Goal: Communication & Community: Answer question/provide support

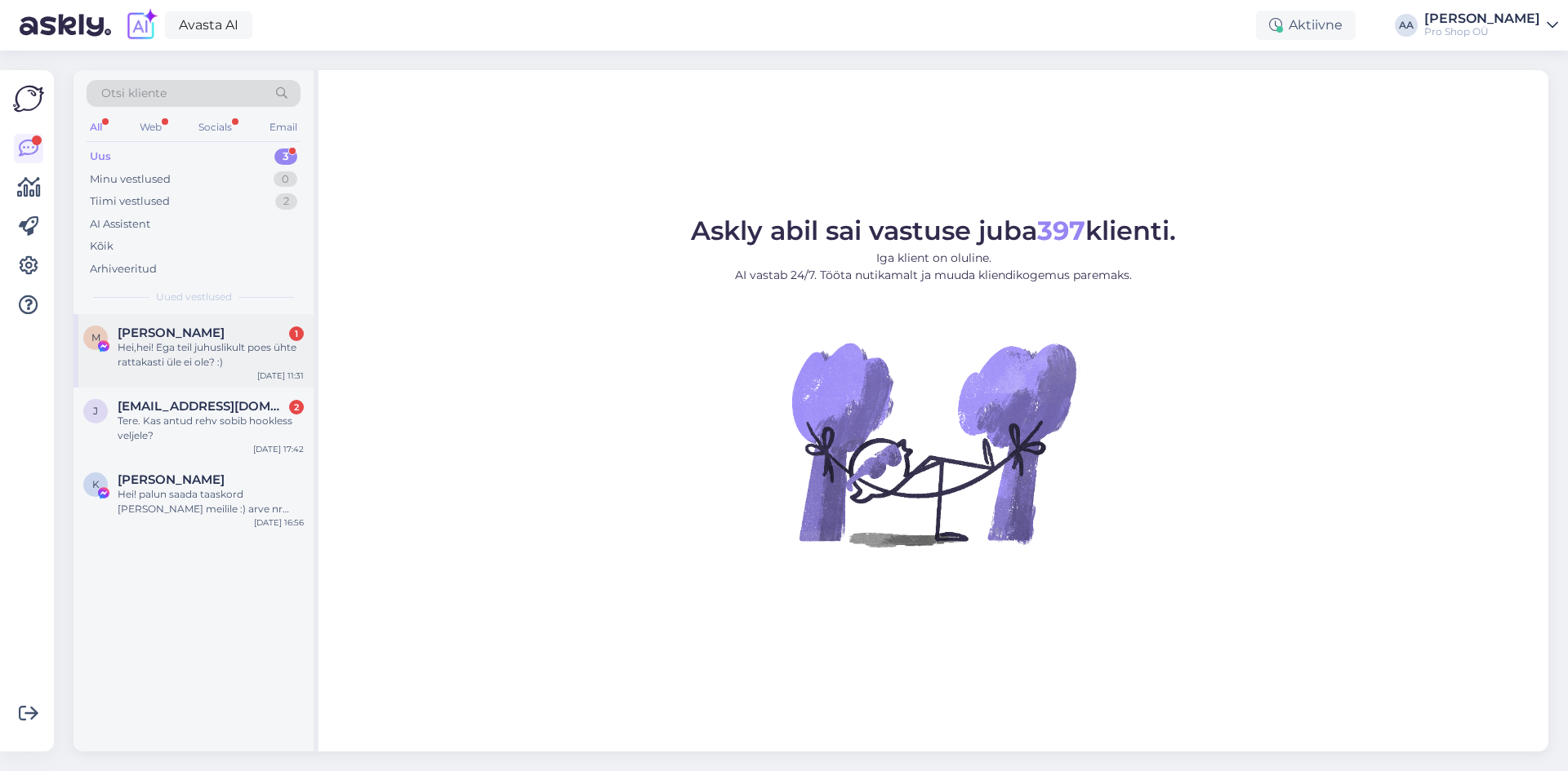
click at [177, 321] on div "M [PERSON_NAME] 1 Hei,hei! Ega teil juhuslikult poes ühte rattakasti üle ei ole…" at bounding box center [194, 351] width 240 height 74
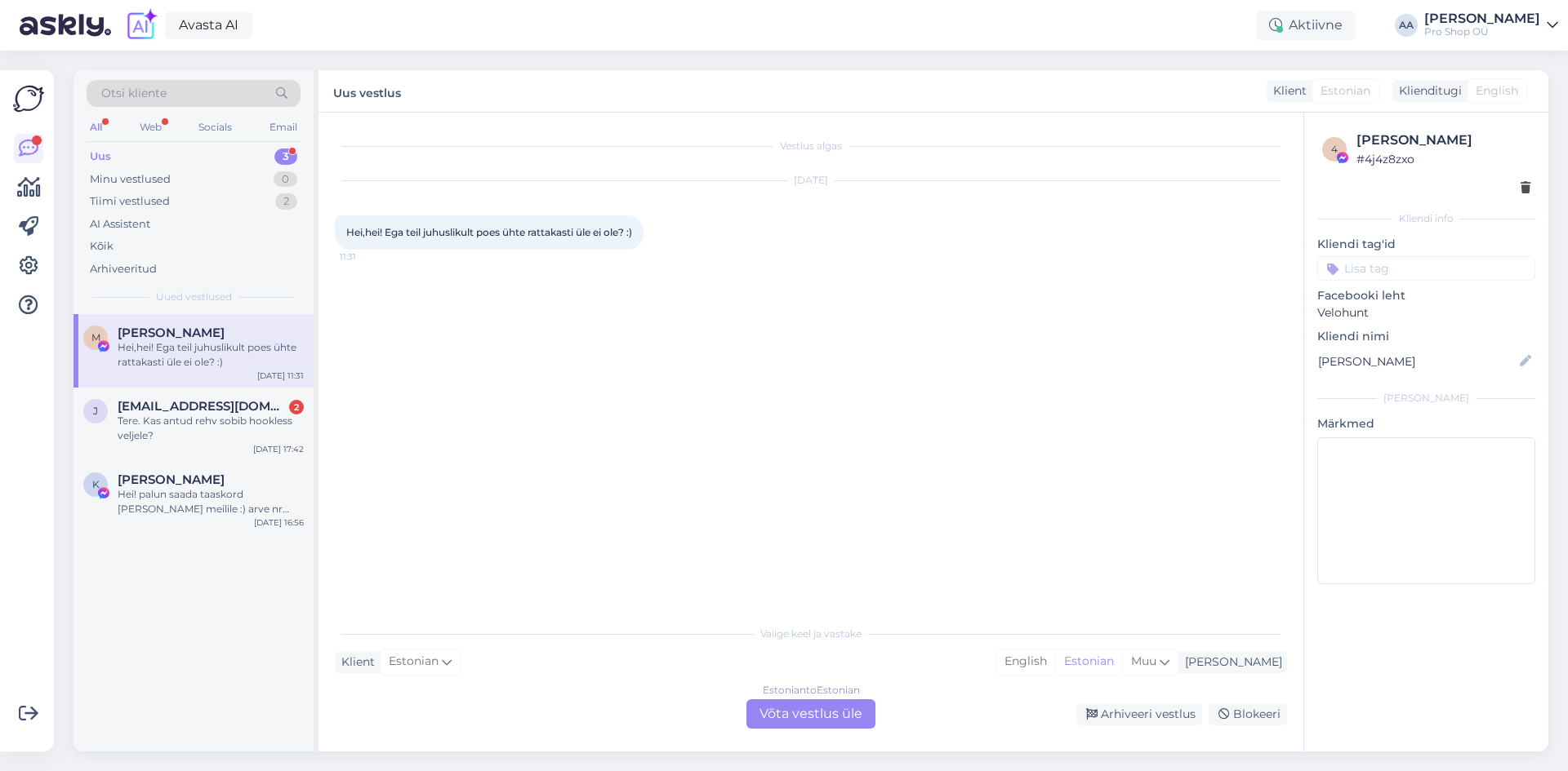
click at [815, 708] on div "Estonian to Estonian Võta vestlus üle" at bounding box center [810, 713] width 129 height 30
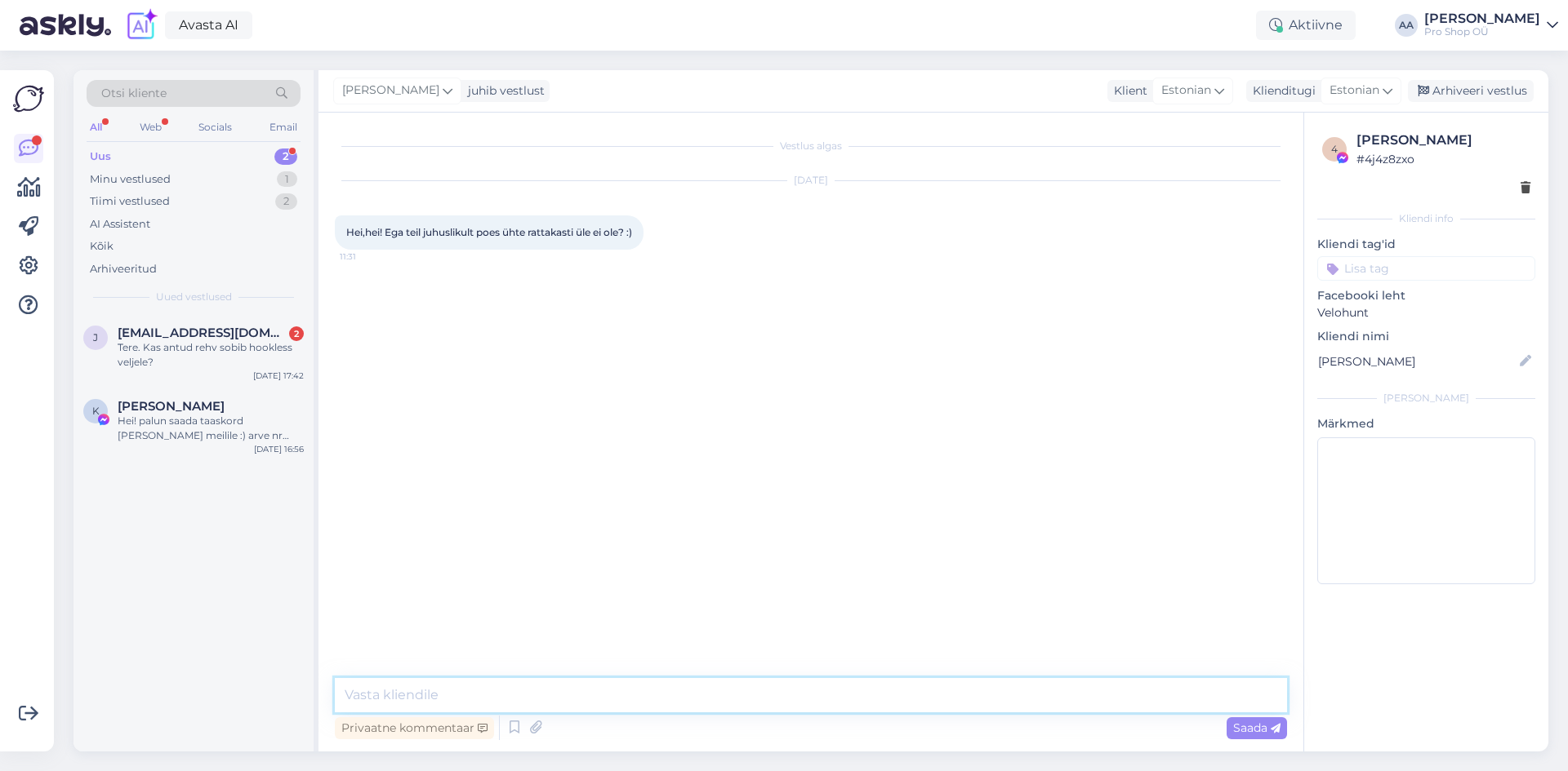
click at [554, 692] on textarea at bounding box center [811, 695] width 952 height 34
type textarea "Tere"
type textarea "Alustuseks mainin, et [PERSON_NAME] [PERSON_NAME] poodi kaks pudelit, mis pidid…"
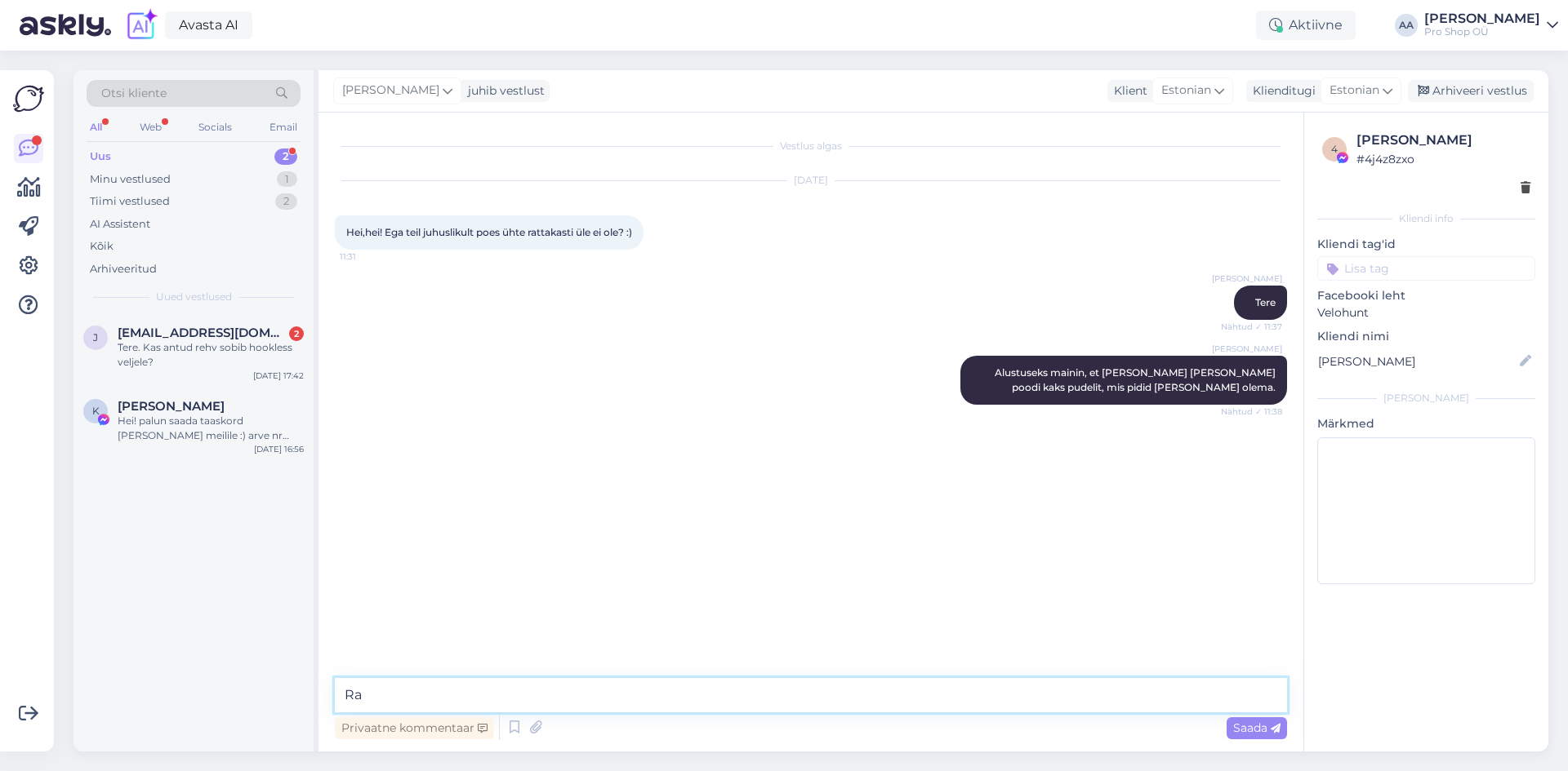
type textarea "R"
type textarea "Väikseid maanteerattale sobilikke [PERSON_NAME] leiab"
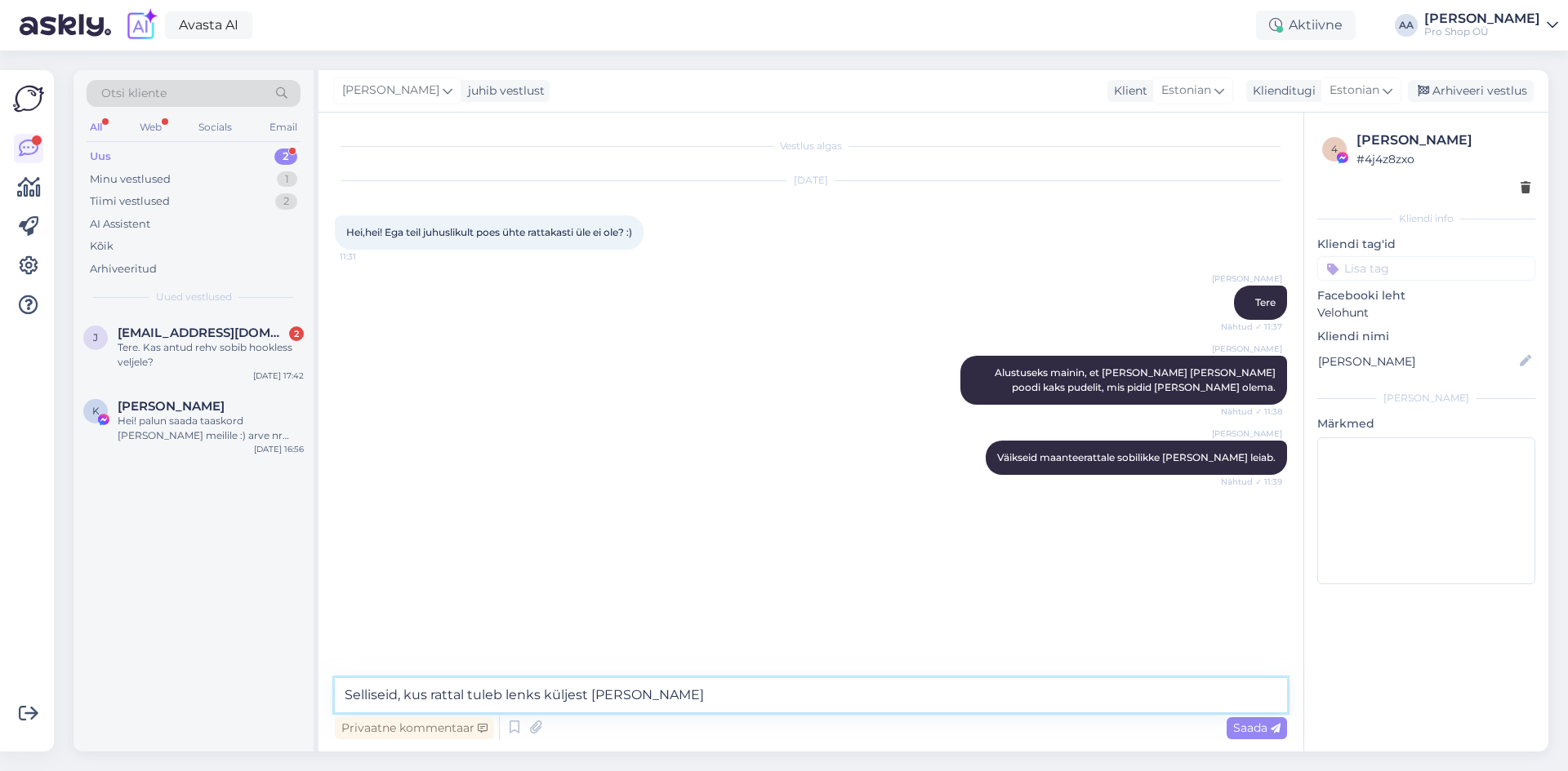
type textarea "Selliseid, kus rattal tuleb lenks küljest [PERSON_NAME]"
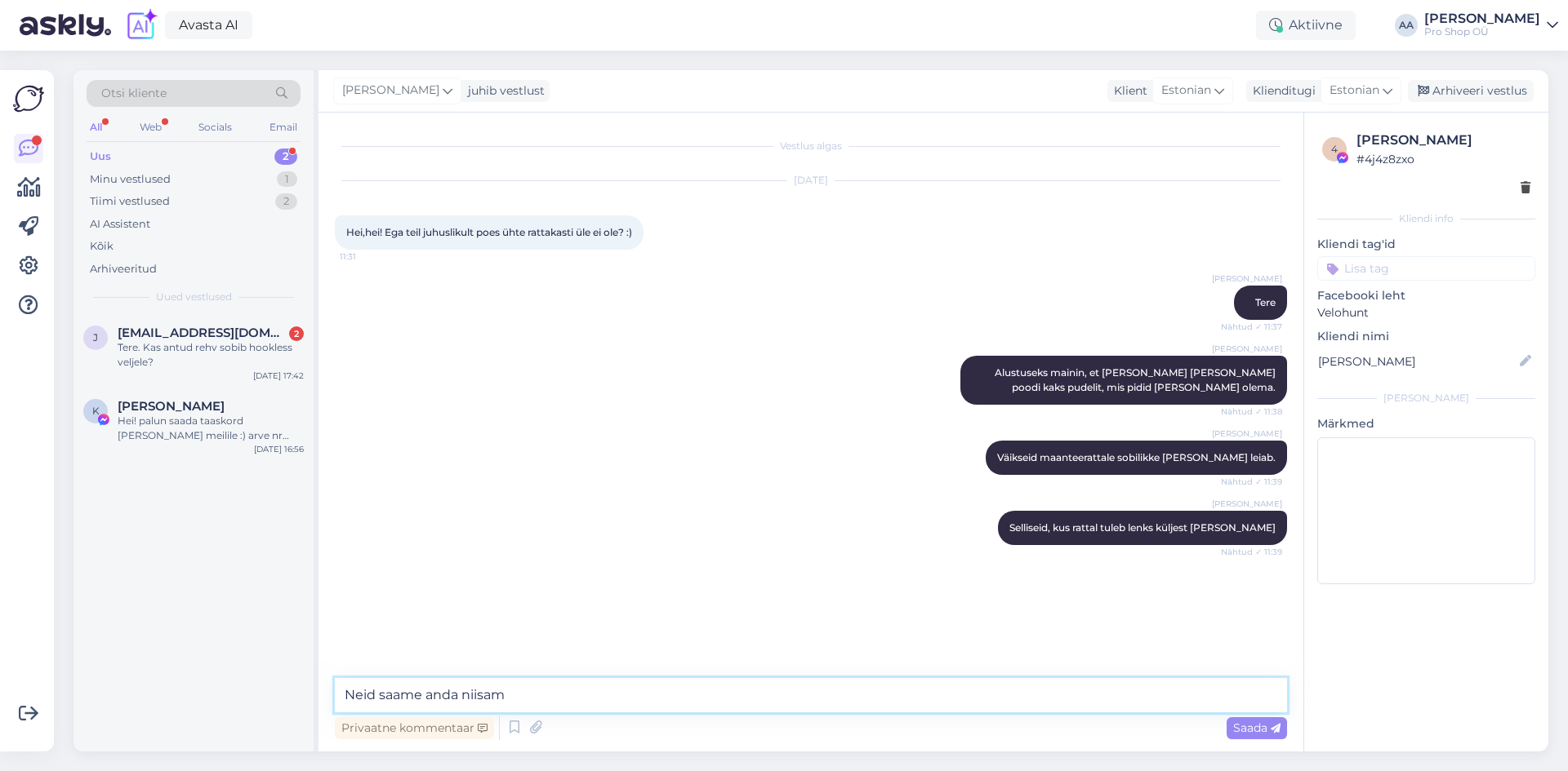
type textarea "Neid saame anda niisama"
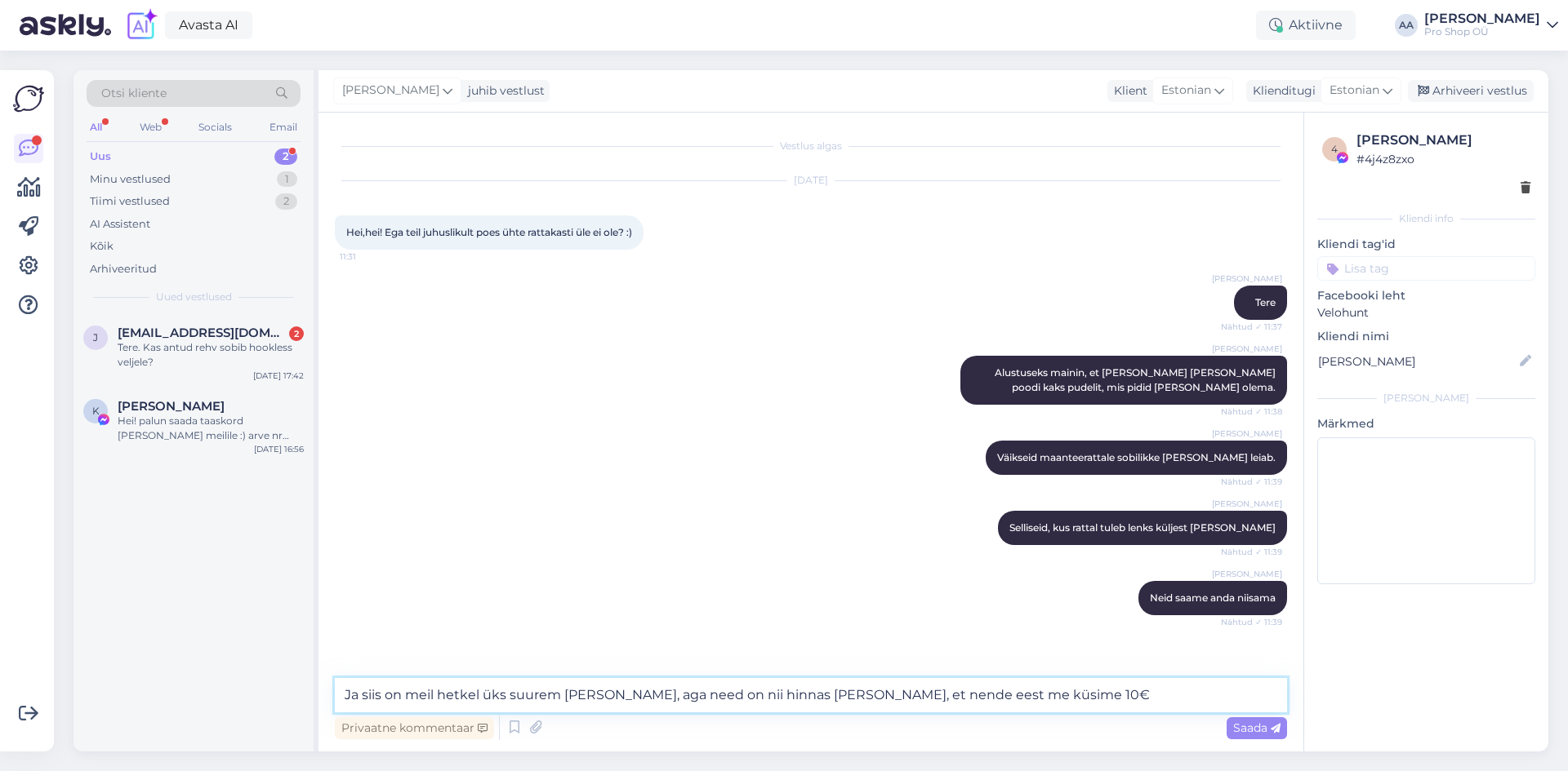
type textarea "Ja siis on meil hetkel üks suurem [PERSON_NAME], aga need on nii hinnas [PERSON…"
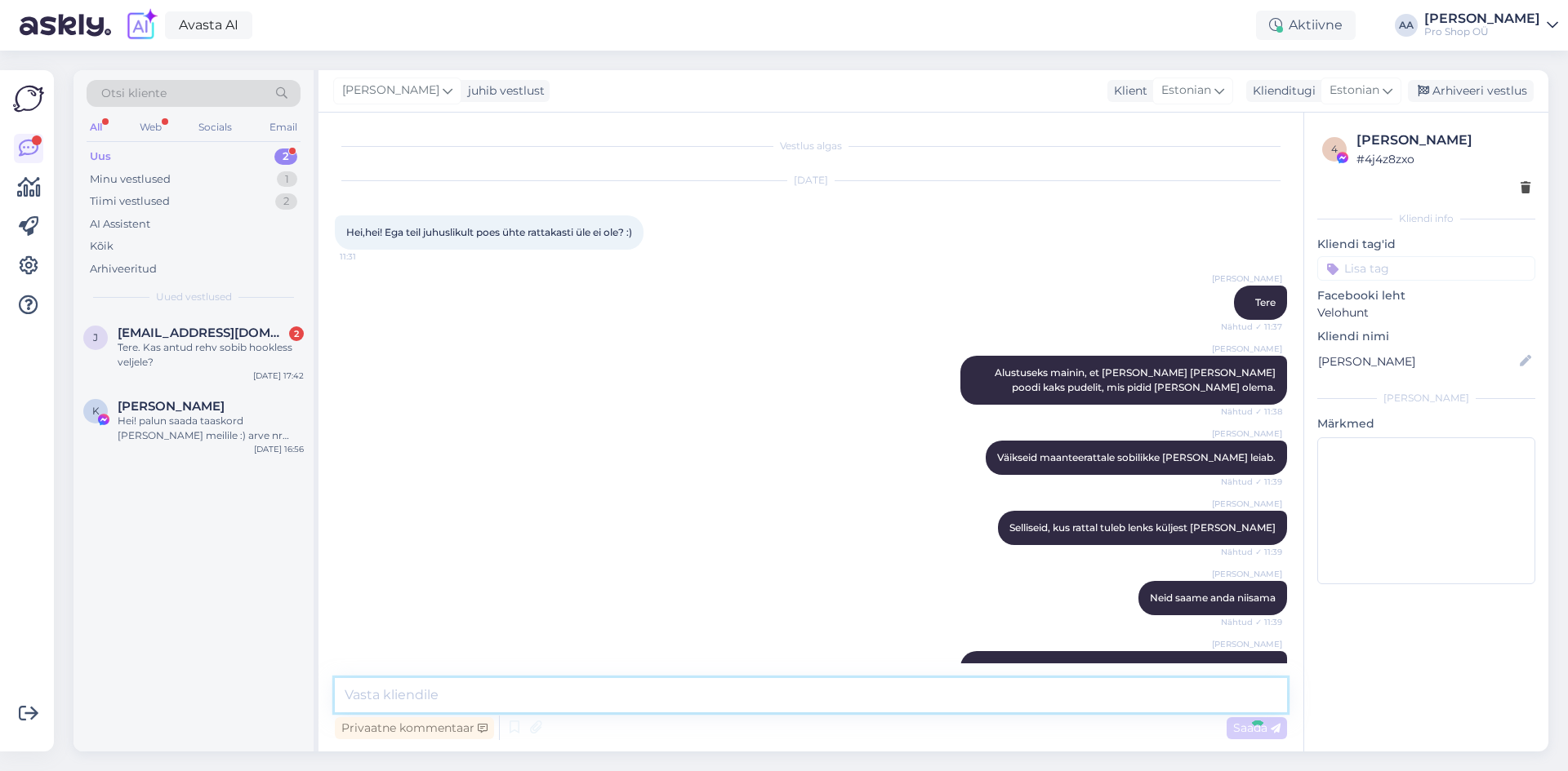
scroll to position [55, 0]
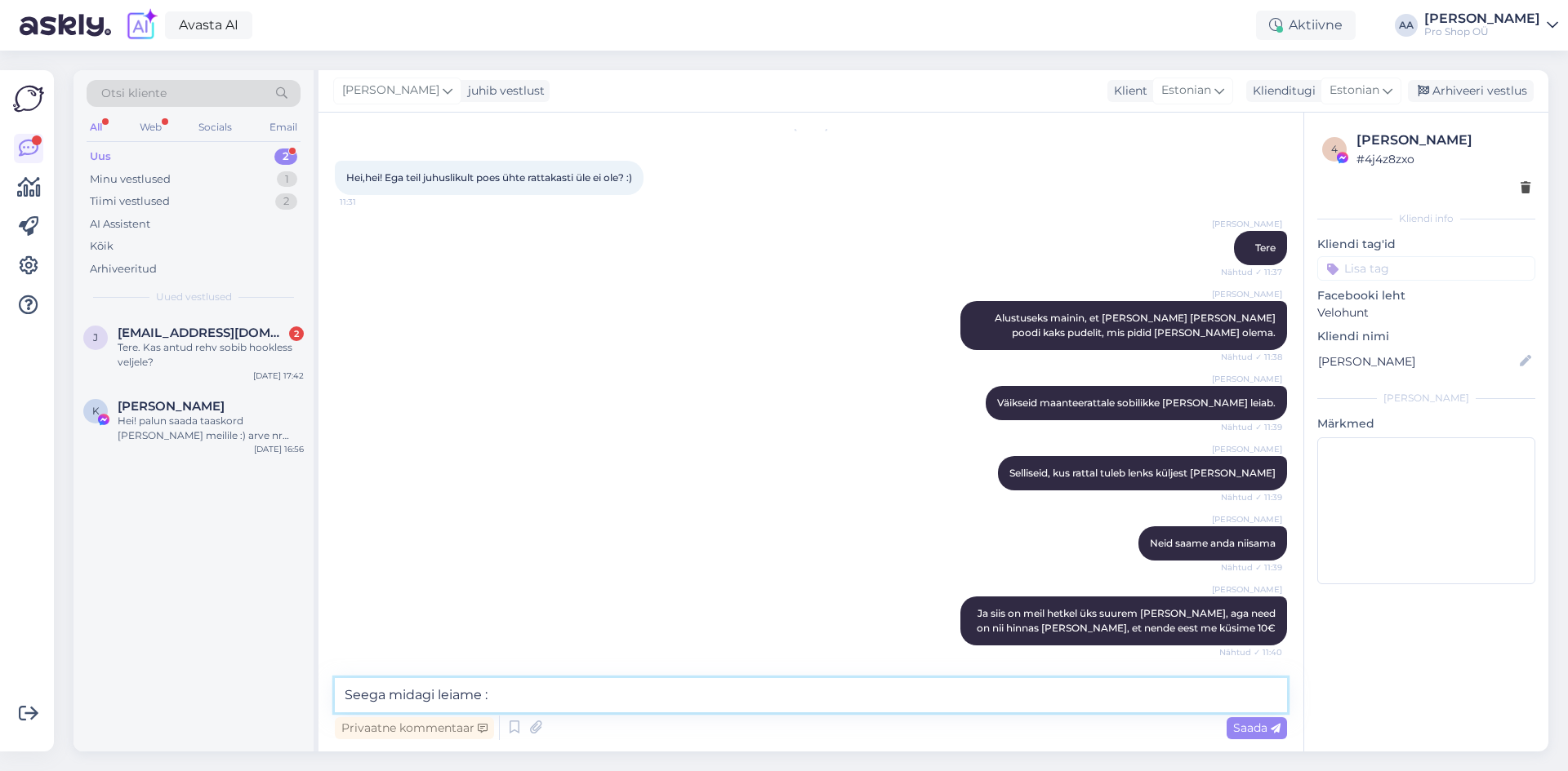
type textarea "Seega midagi leiame :)"
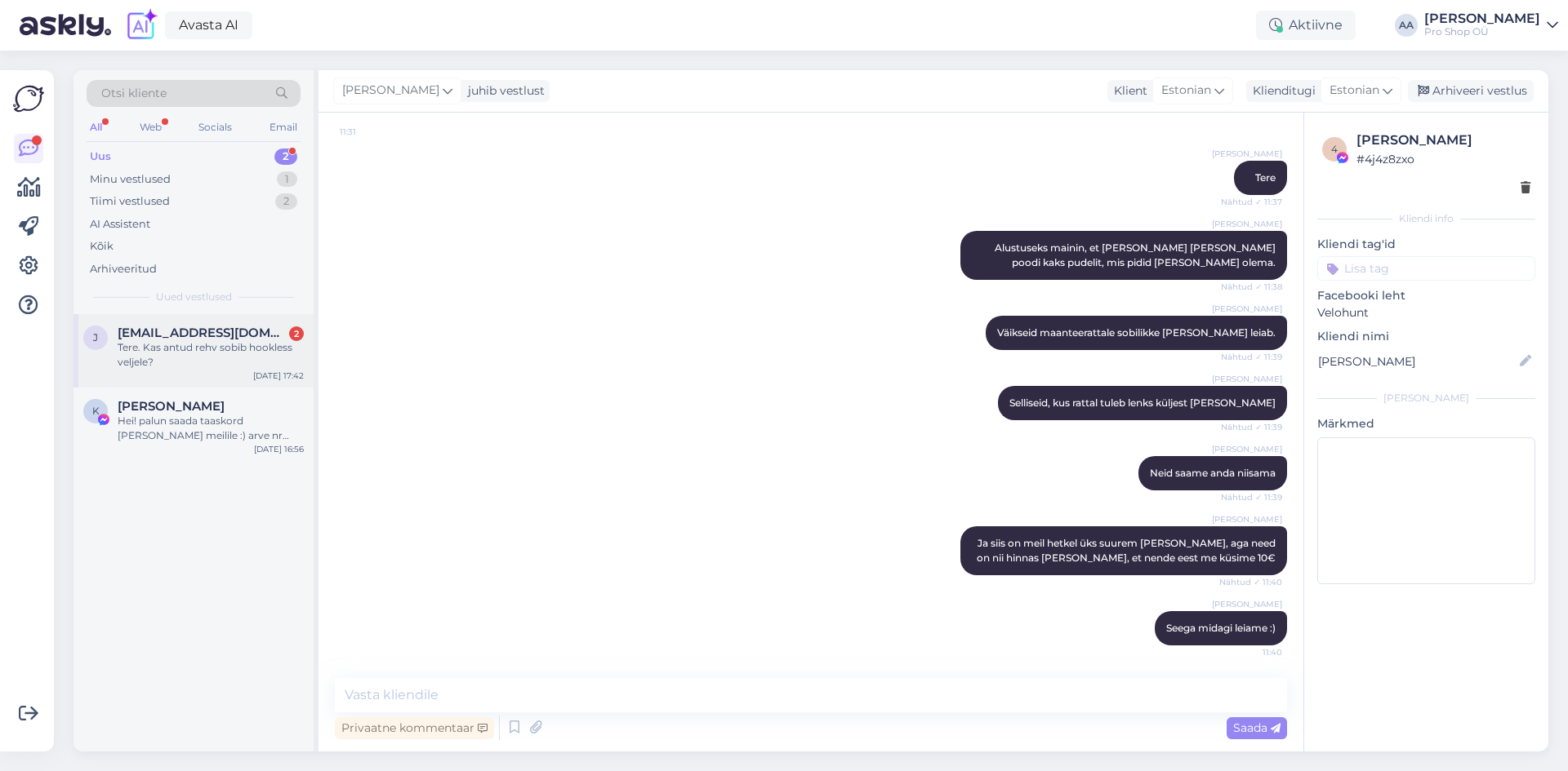
click at [194, 343] on div "Tere. Kas antud rehv sobib hookless veljele?" at bounding box center [211, 354] width 186 height 30
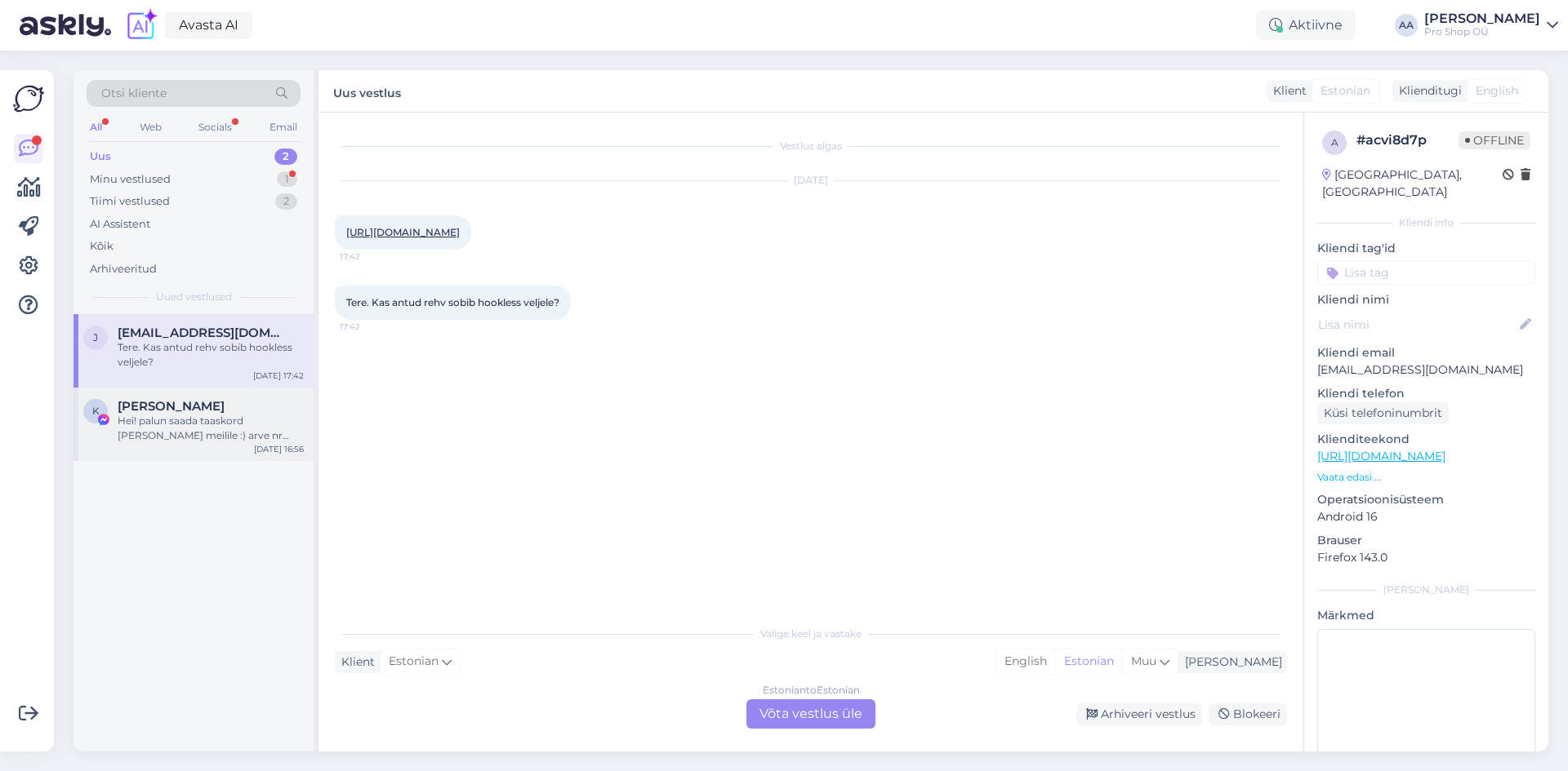
click at [171, 426] on div "Hei! palun saada taaskord [PERSON_NAME] meilile :) arve nr 56151 [EMAIL_ADDRESS…" at bounding box center [211, 428] width 186 height 30
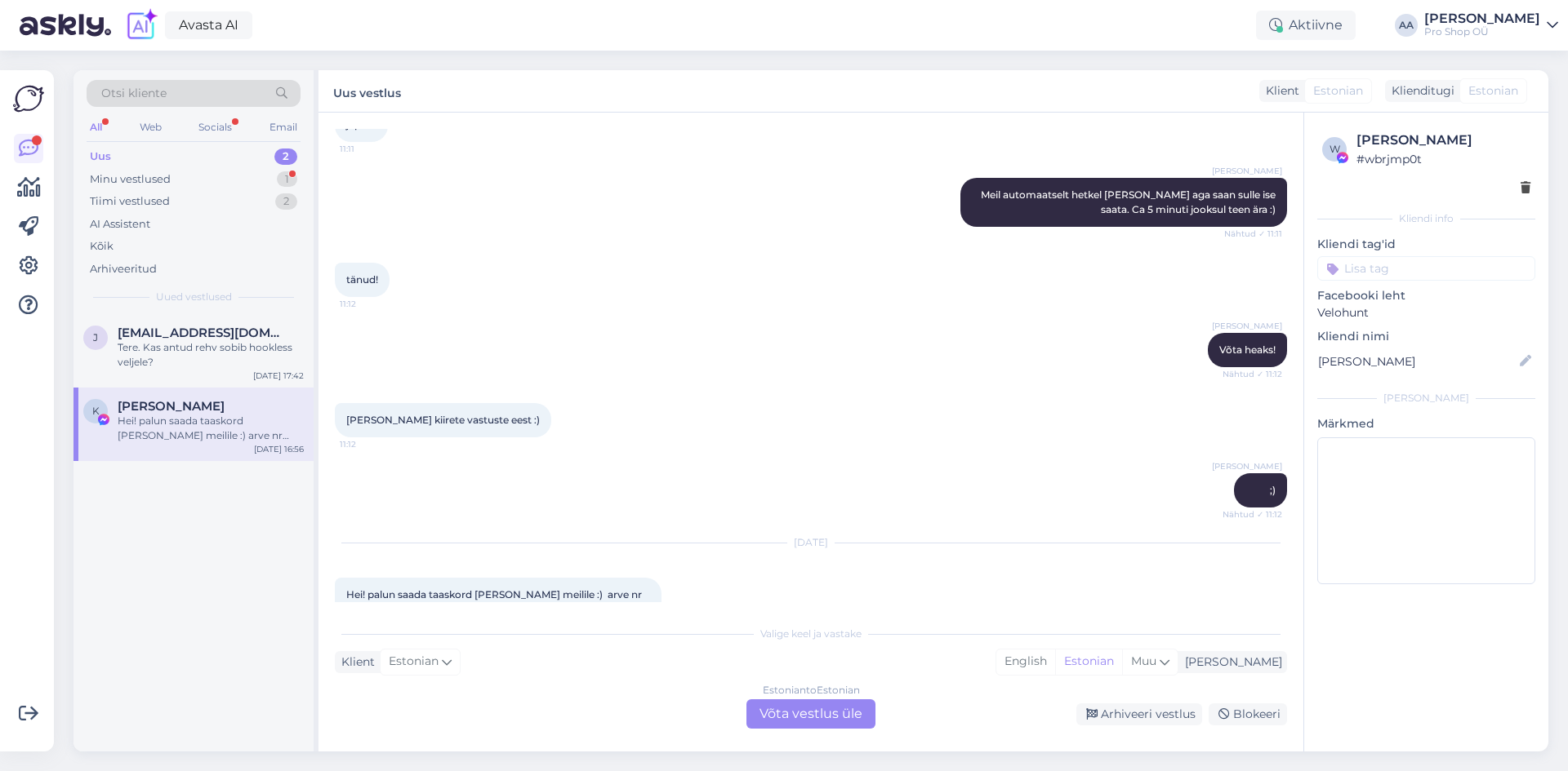
scroll to position [1151, 0]
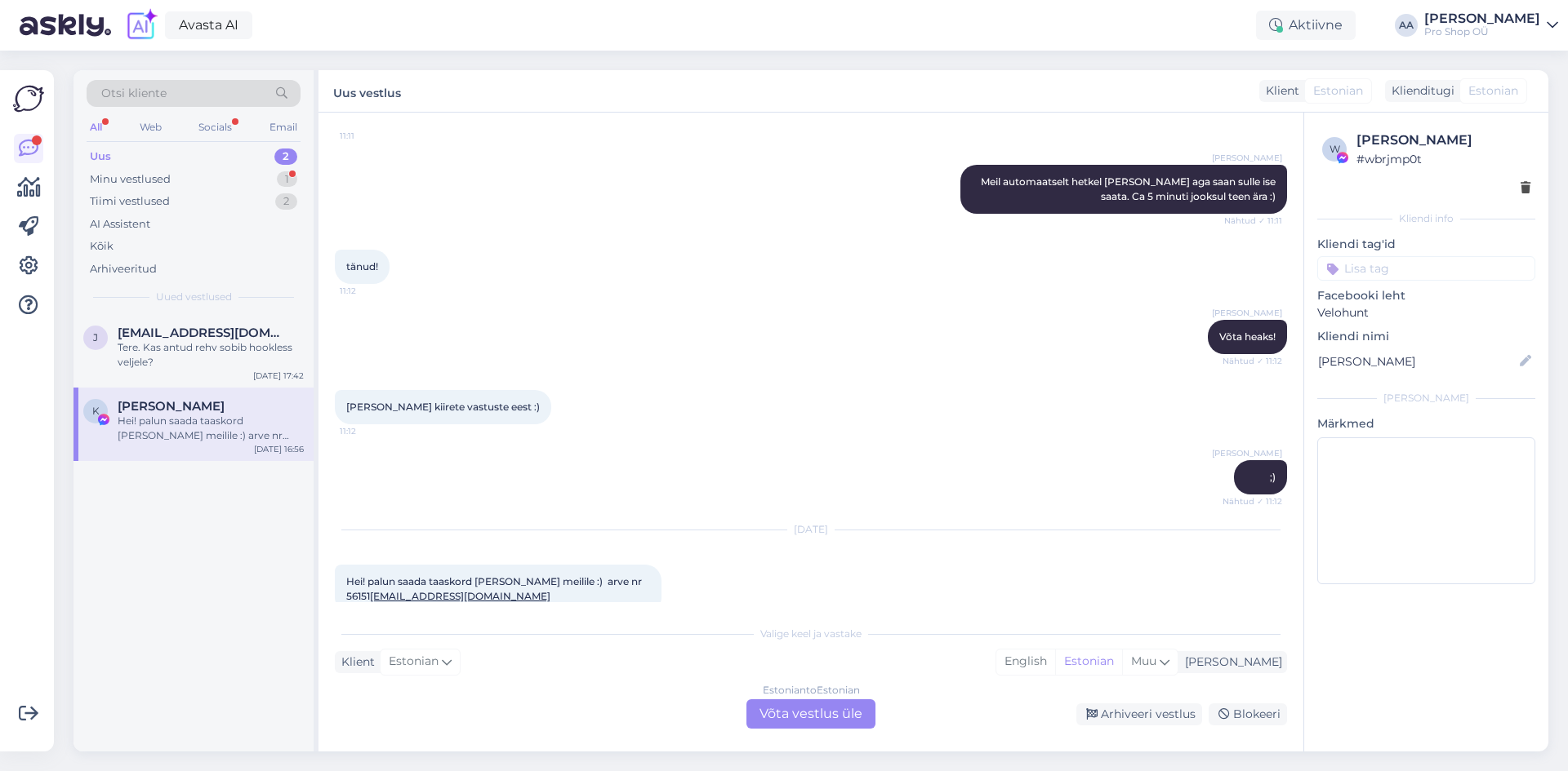
click at [831, 705] on div "Estonian to Estonian Võta vestlus üle" at bounding box center [810, 713] width 129 height 30
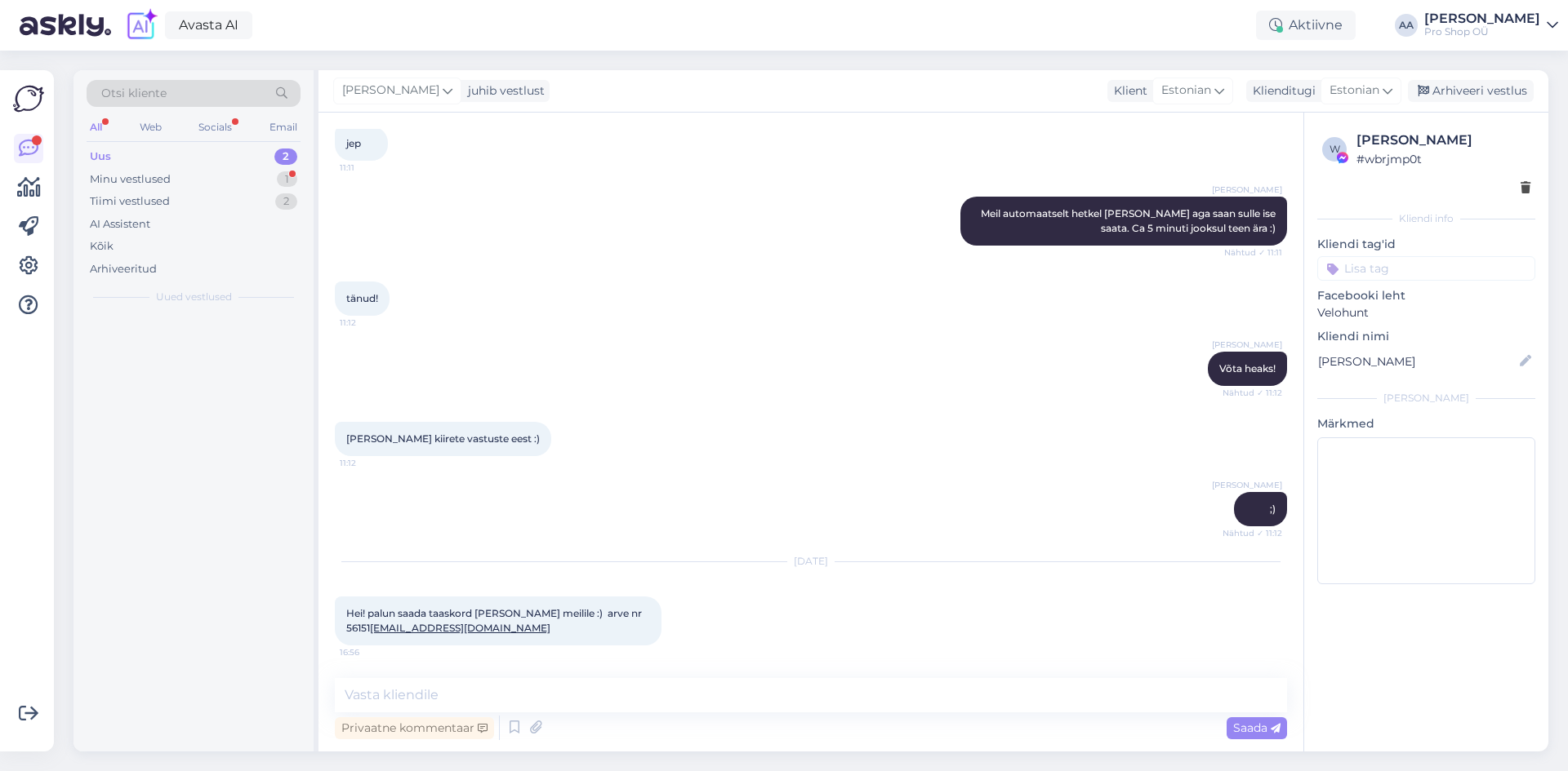
scroll to position [1089, 0]
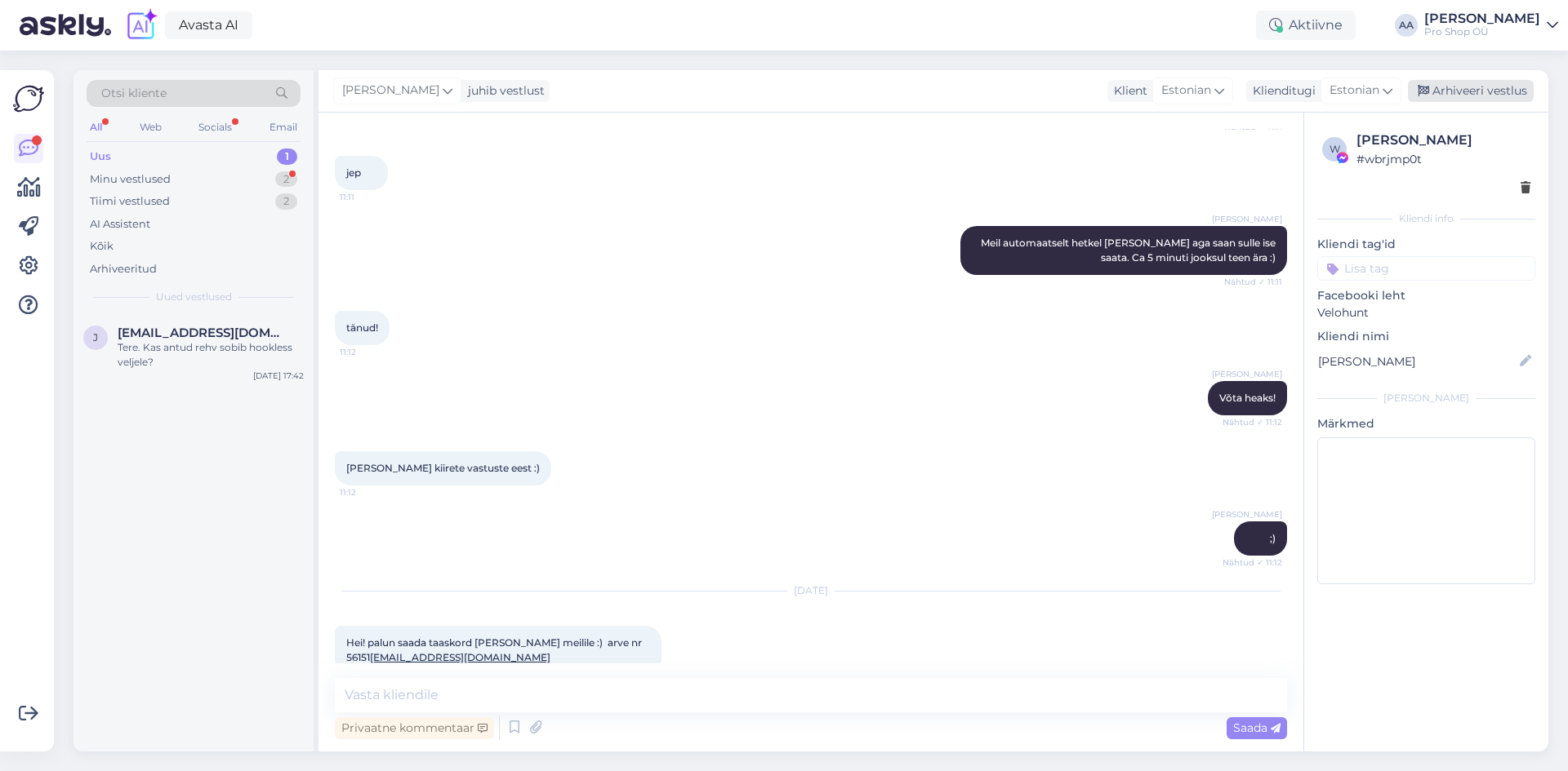
click at [1484, 85] on div "Arhiveeri vestlus" at bounding box center [1471, 91] width 126 height 22
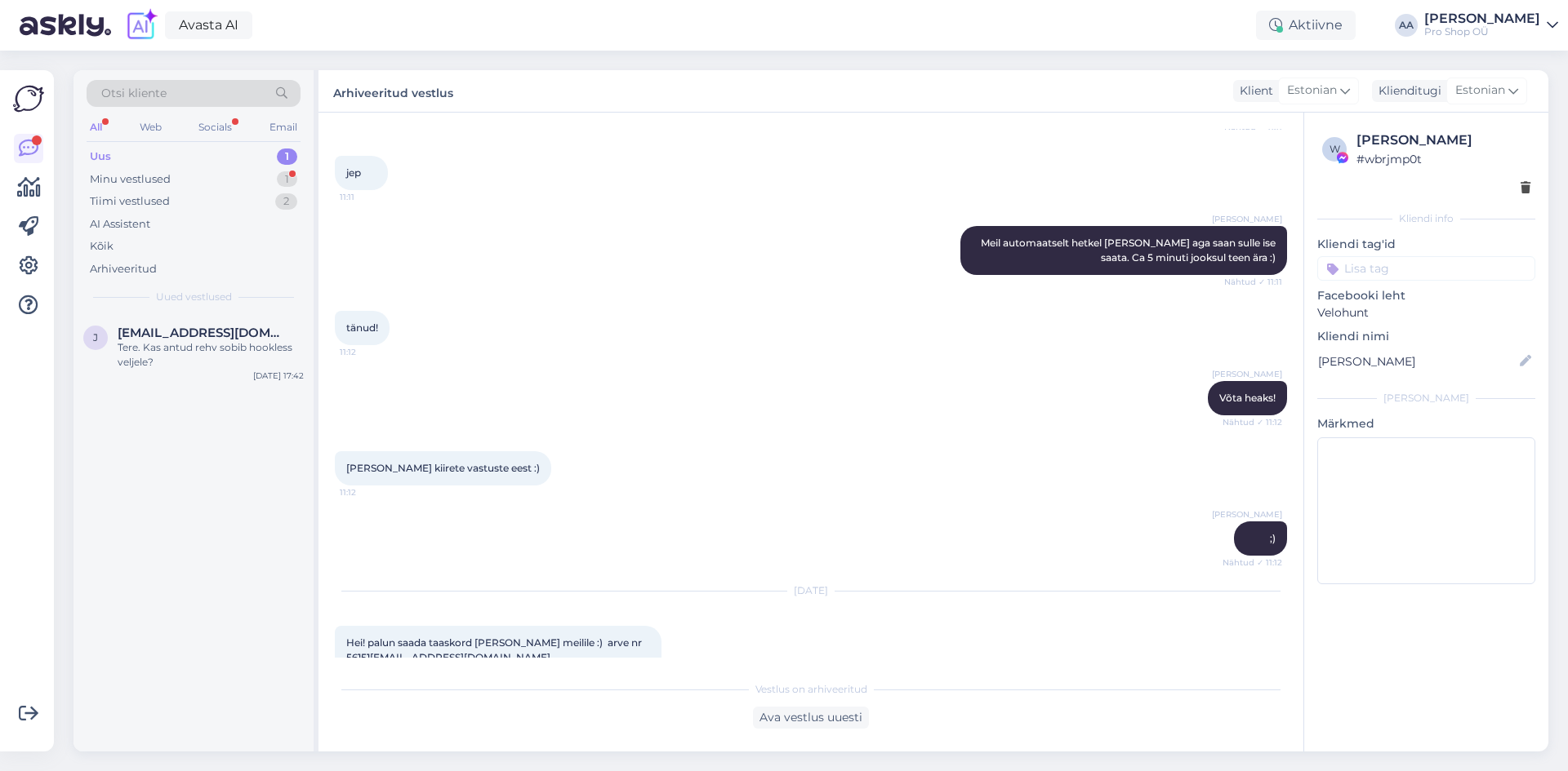
scroll to position [1095, 0]
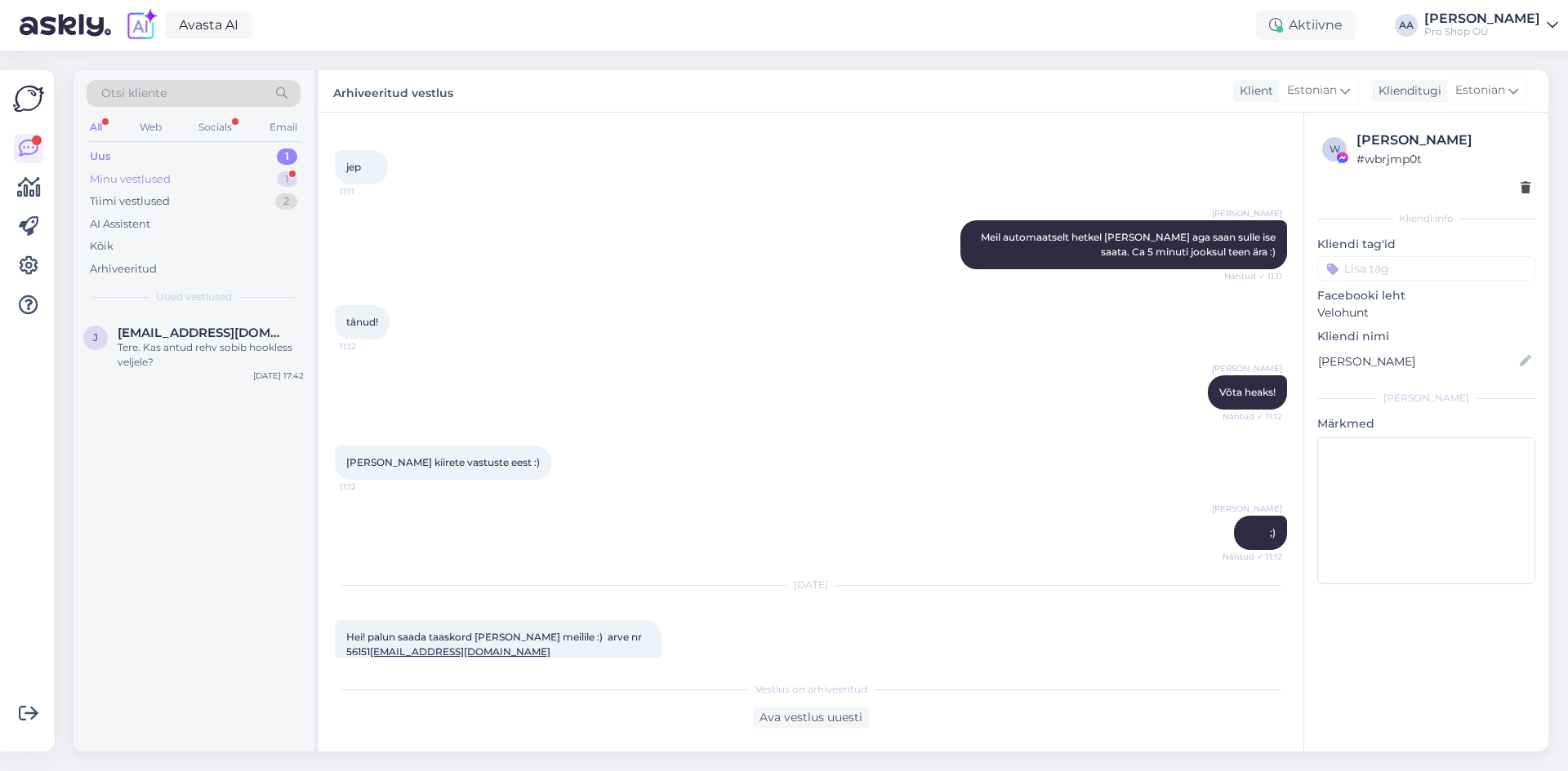
click at [145, 174] on div "Minu vestlused" at bounding box center [131, 179] width 81 height 16
click at [184, 353] on div "Ohjess :) [PERSON_NAME] tänulik [PERSON_NAME] sellise tasuta kasti saan. Just s…" at bounding box center [211, 354] width 186 height 30
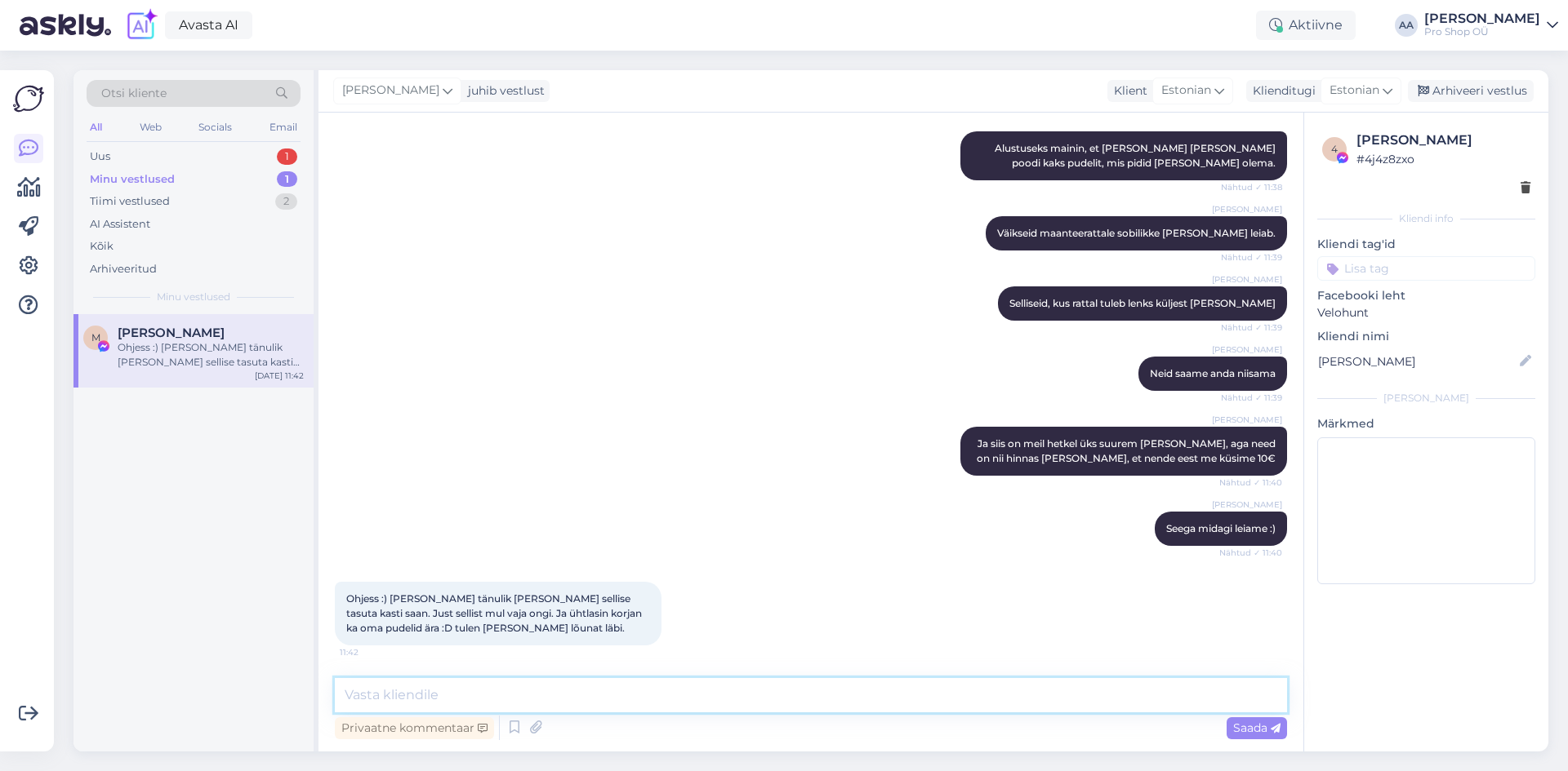
click at [622, 701] on textarea at bounding box center [811, 695] width 952 height 34
click at [582, 699] on textarea at bounding box center [811, 695] width 952 height 34
type textarea "Panin valmis"
click at [1243, 724] on span "Saada" at bounding box center [1257, 728] width 48 height 14
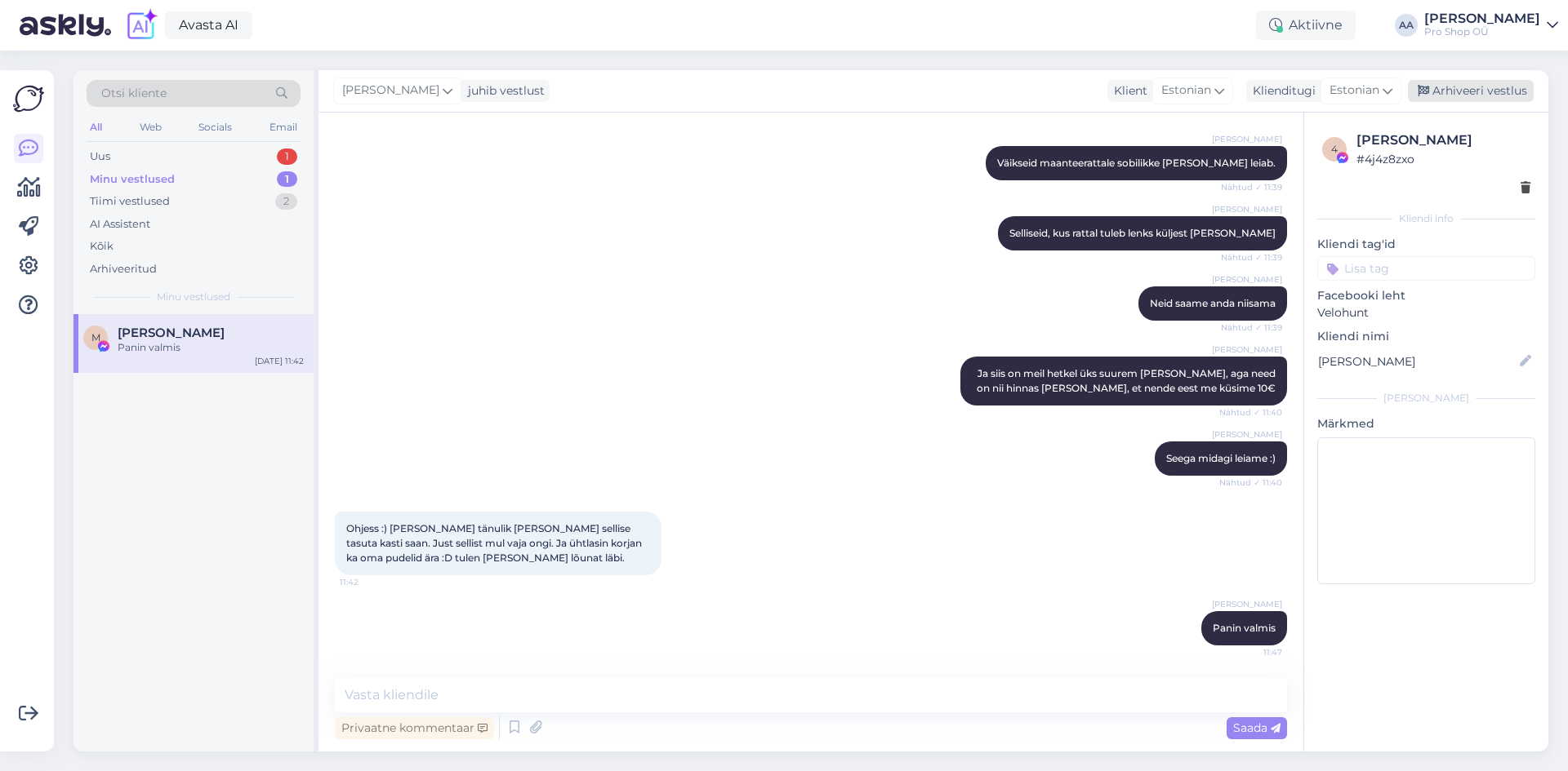
click at [1489, 85] on div "Arhiveeri vestlus" at bounding box center [1471, 91] width 126 height 22
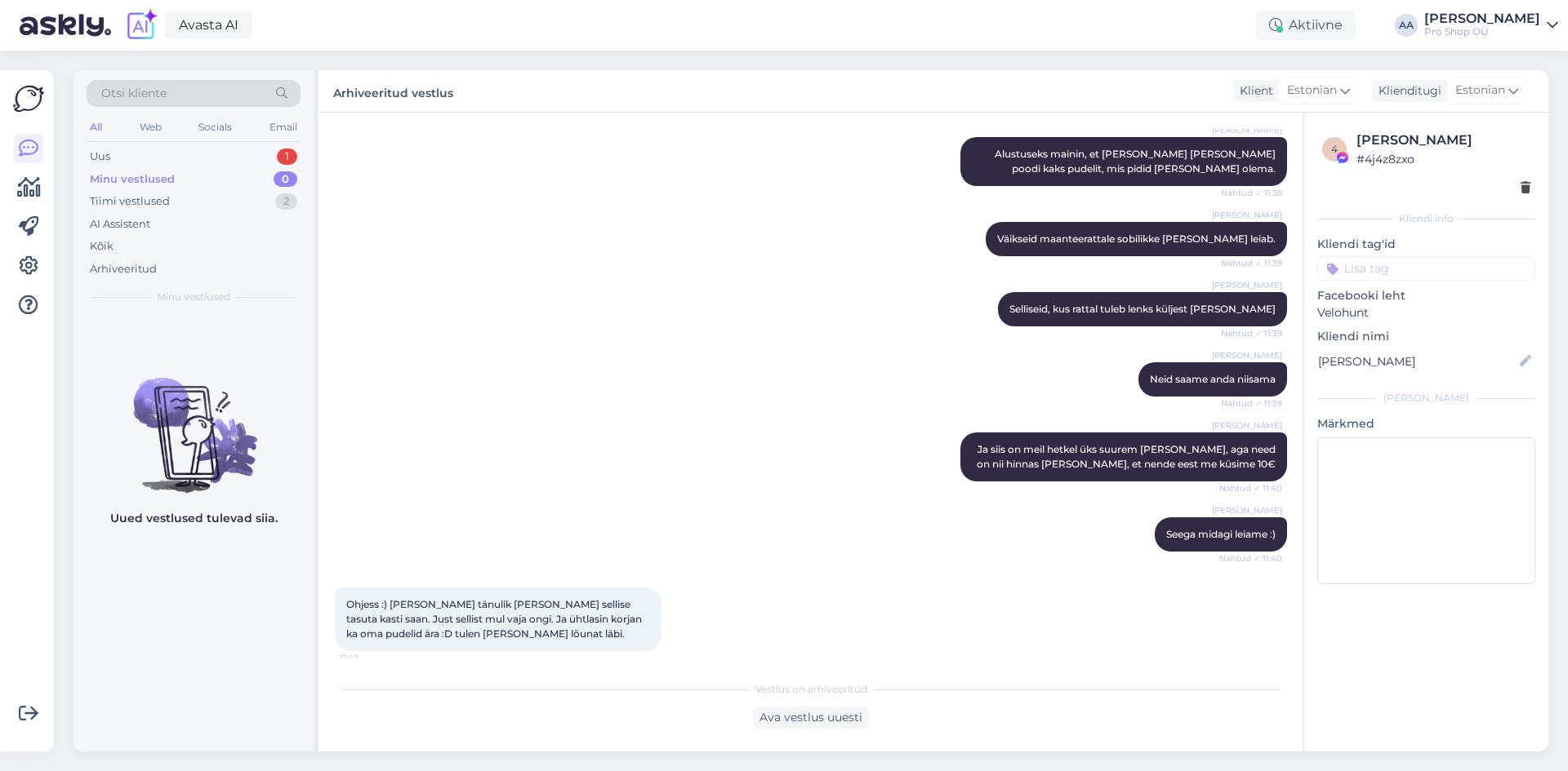
scroll to position [213, 0]
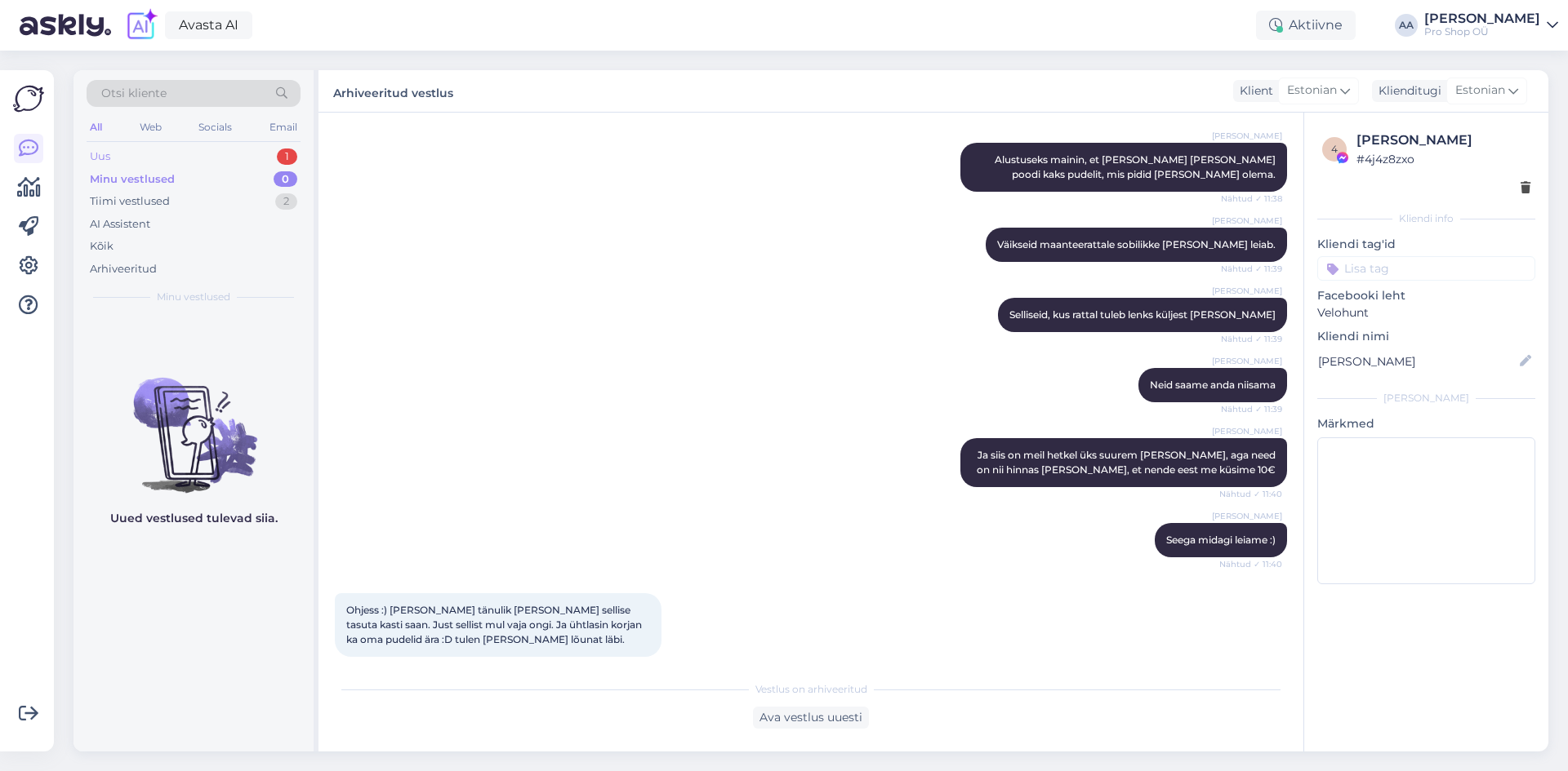
click at [131, 156] on div "Uus 1" at bounding box center [194, 156] width 214 height 22
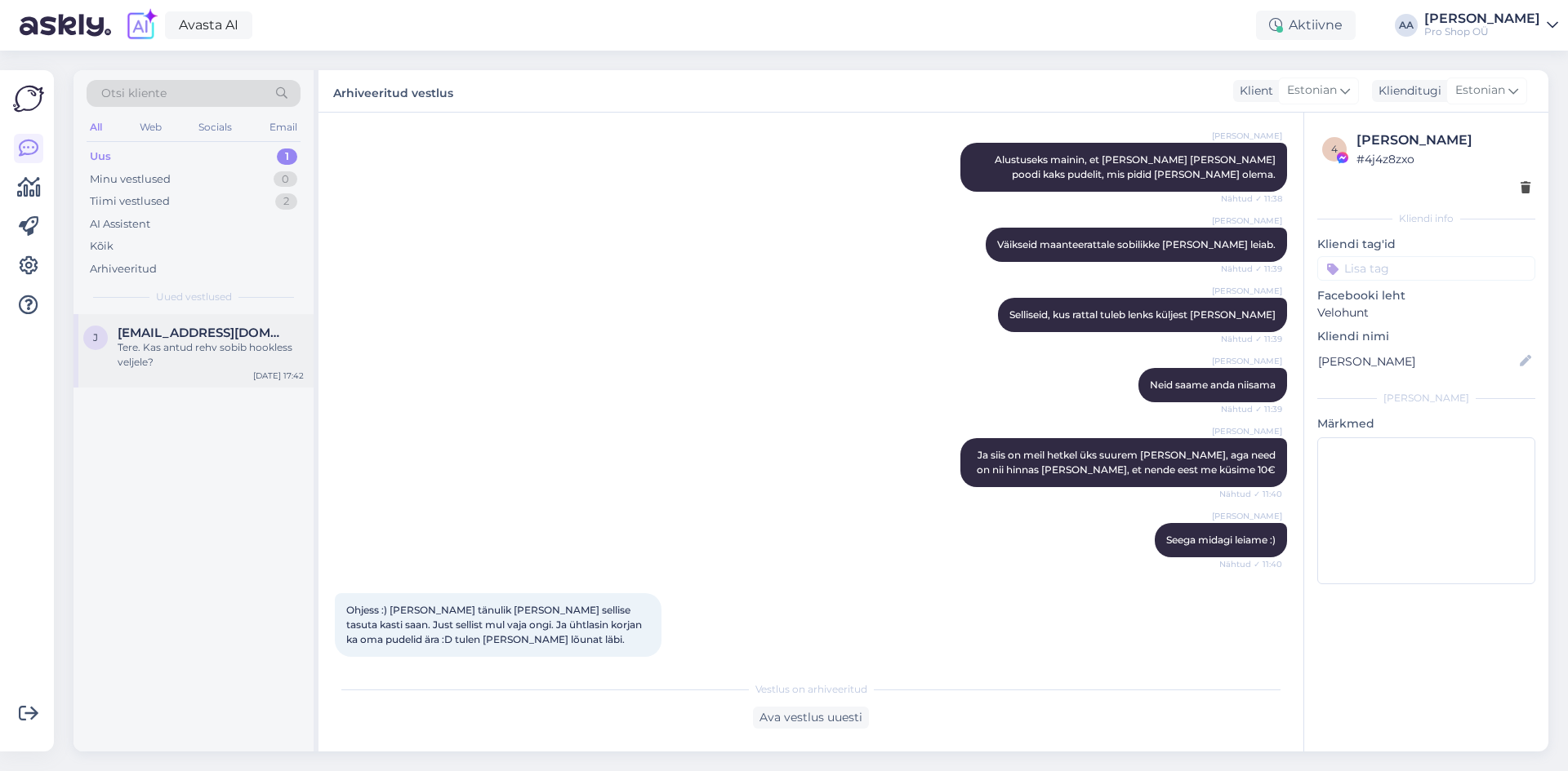
click at [146, 340] on div "Tere. Kas antud rehv sobib hookless veljele?" at bounding box center [211, 354] width 186 height 30
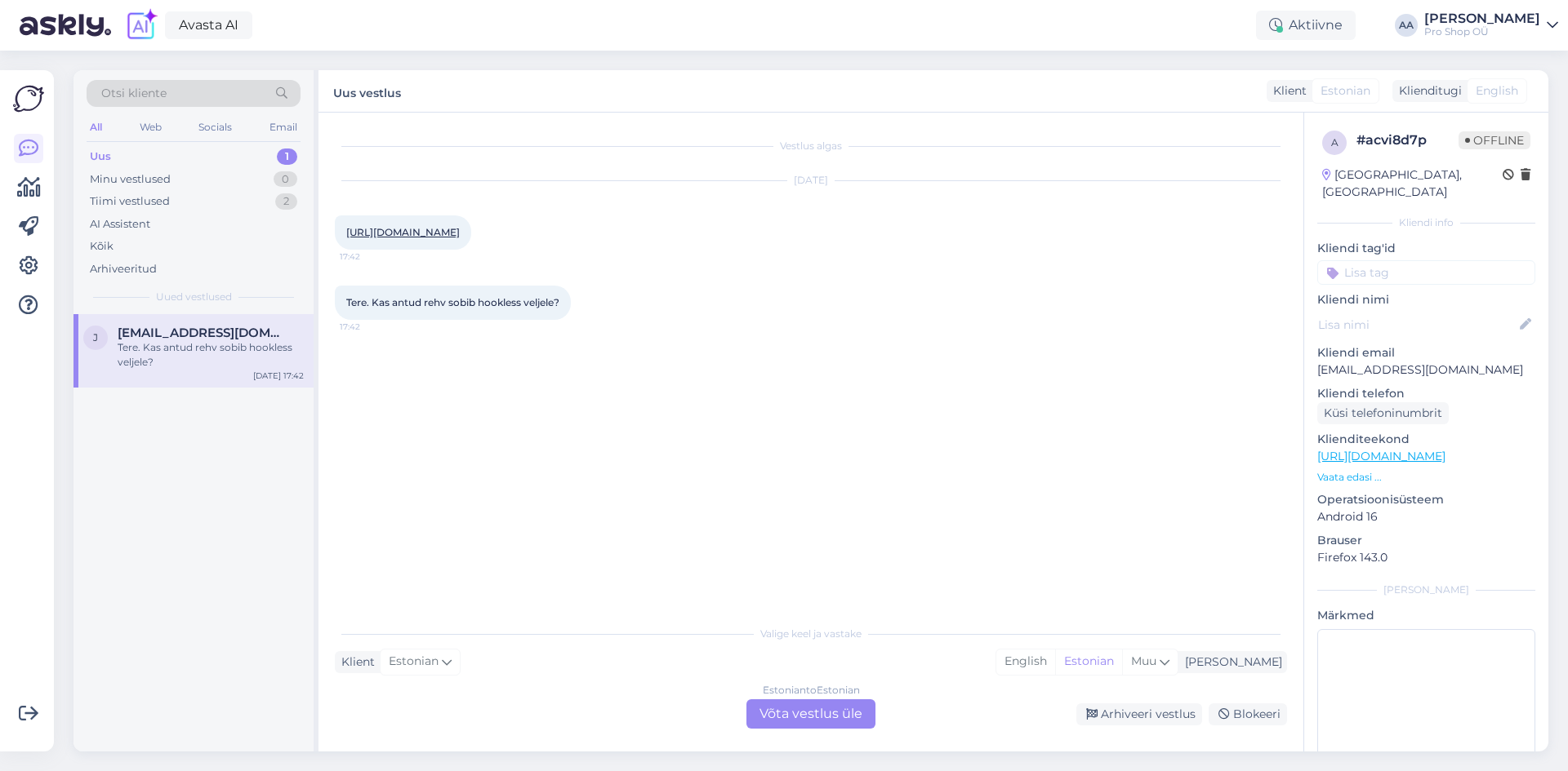
click at [1176, 57] on div "Otsi kliente All Web Socials Email Uus 1 Minu vestlused 0 Tiimi vestlused 2 AI …" at bounding box center [816, 410] width 1504 height 721
click at [811, 714] on div "Estonian to Estonian Võta vestlus üle" at bounding box center [810, 713] width 129 height 30
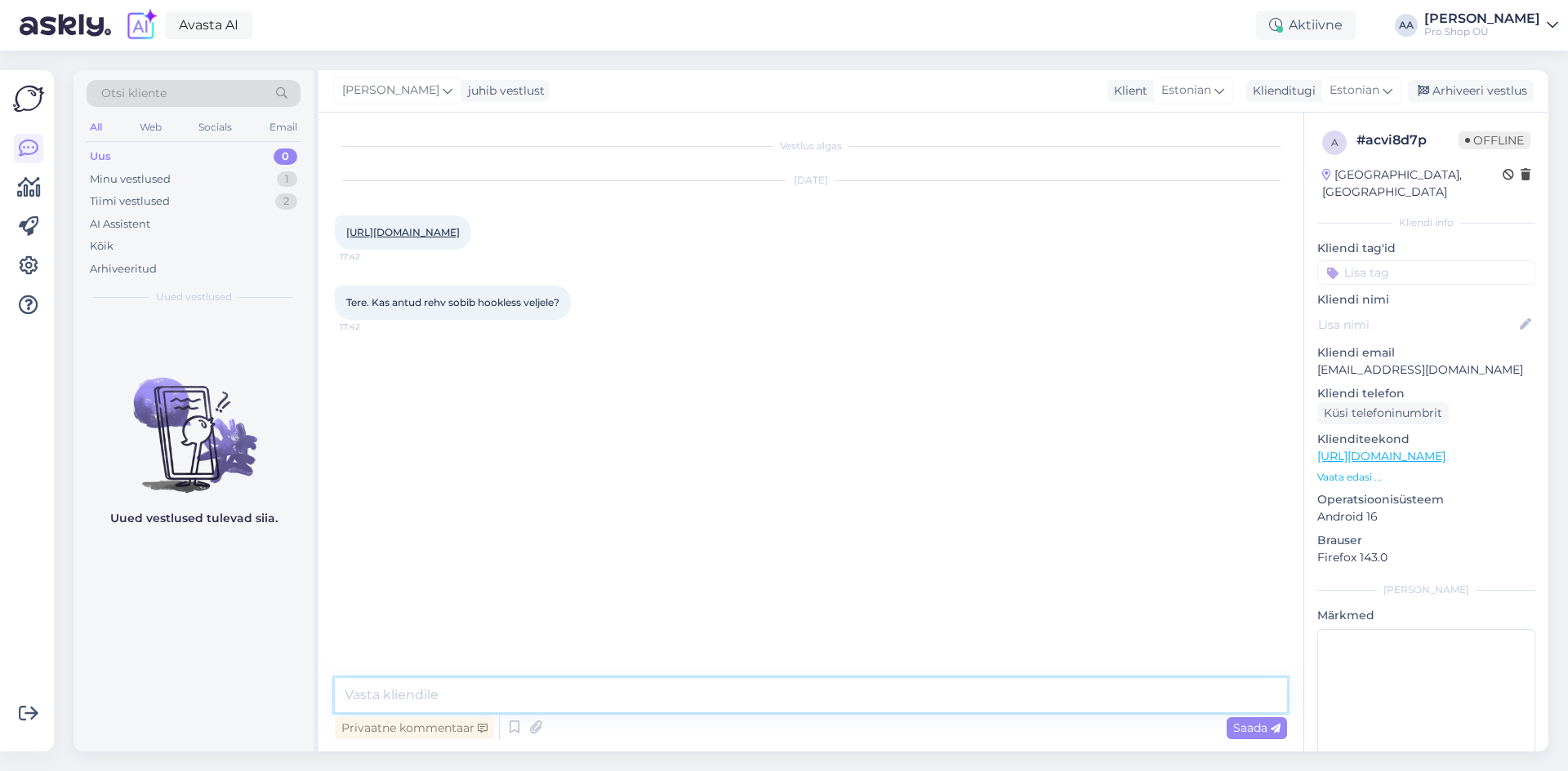
click at [531, 698] on textarea at bounding box center [811, 695] width 952 height 34
type textarea "Tere"
type textarea "Jah antud rehvi saab kasutada ka hookless veljel"
